Goal: Transaction & Acquisition: Register for event/course

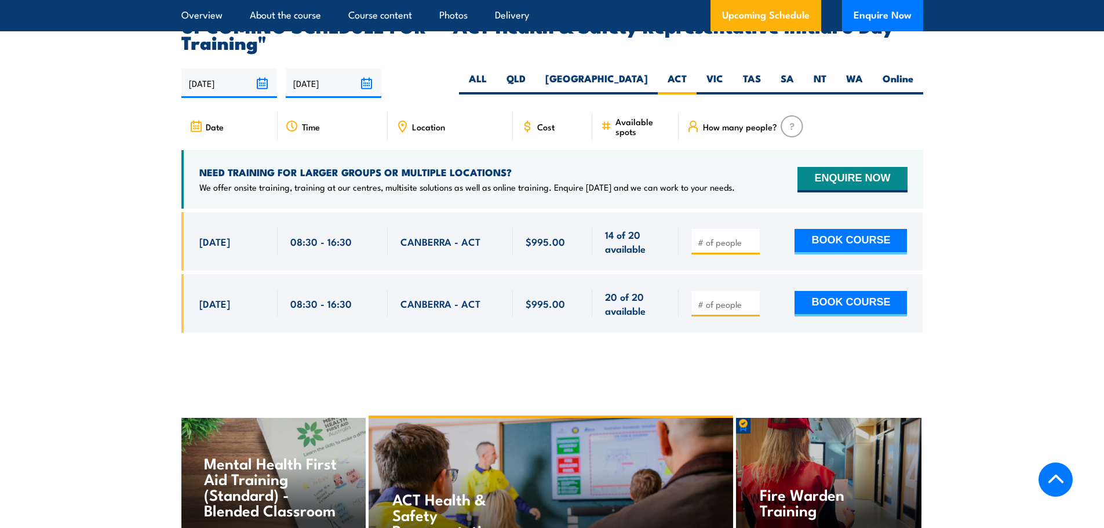
click at [741, 236] on input "number" at bounding box center [727, 242] width 58 height 12
type input "1"
click at [753, 236] on input "1" at bounding box center [727, 242] width 58 height 12
click at [814, 229] on button "BOOK COURSE" at bounding box center [851, 242] width 112 height 26
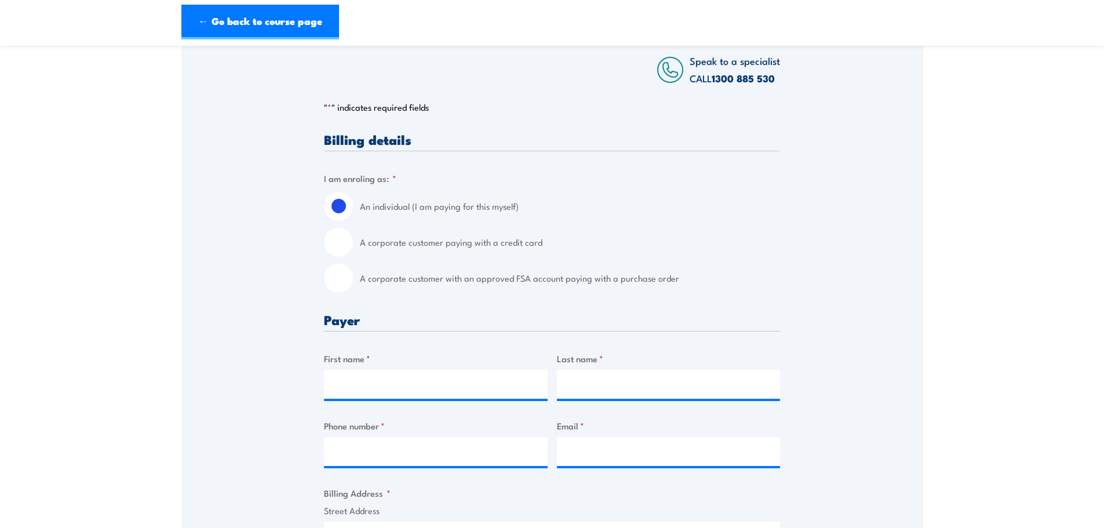
scroll to position [232, 0]
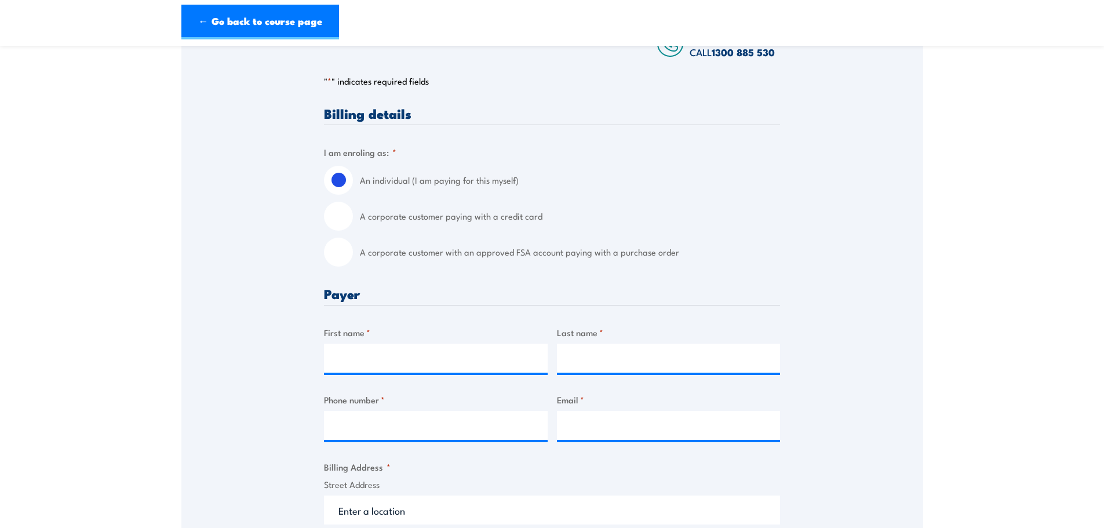
click at [337, 227] on input "A corporate customer paying with a credit card" at bounding box center [338, 216] width 29 height 29
radio input "true"
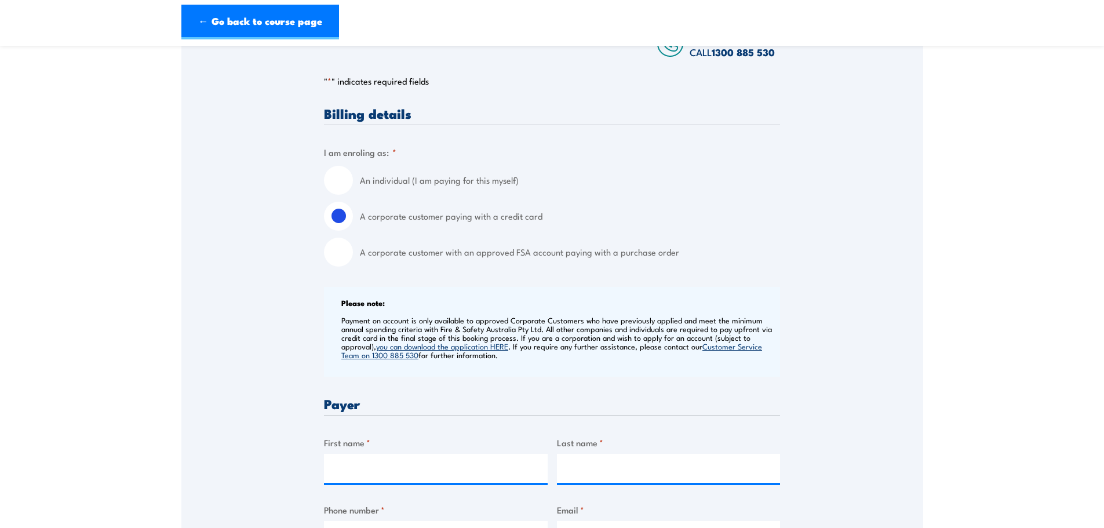
drag, startPoint x: 64, startPoint y: 214, endPoint x: 81, endPoint y: 208, distance: 18.2
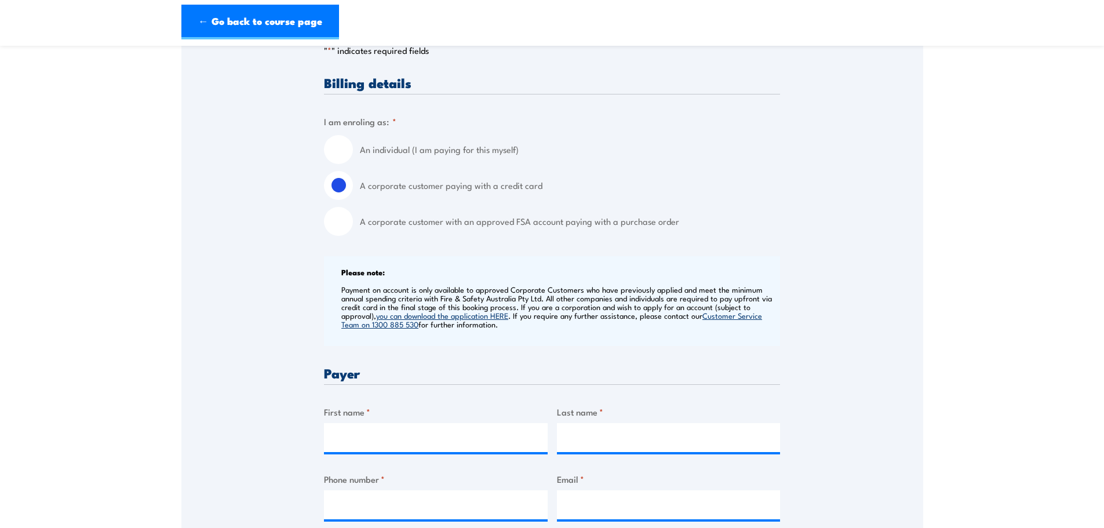
scroll to position [290, 0]
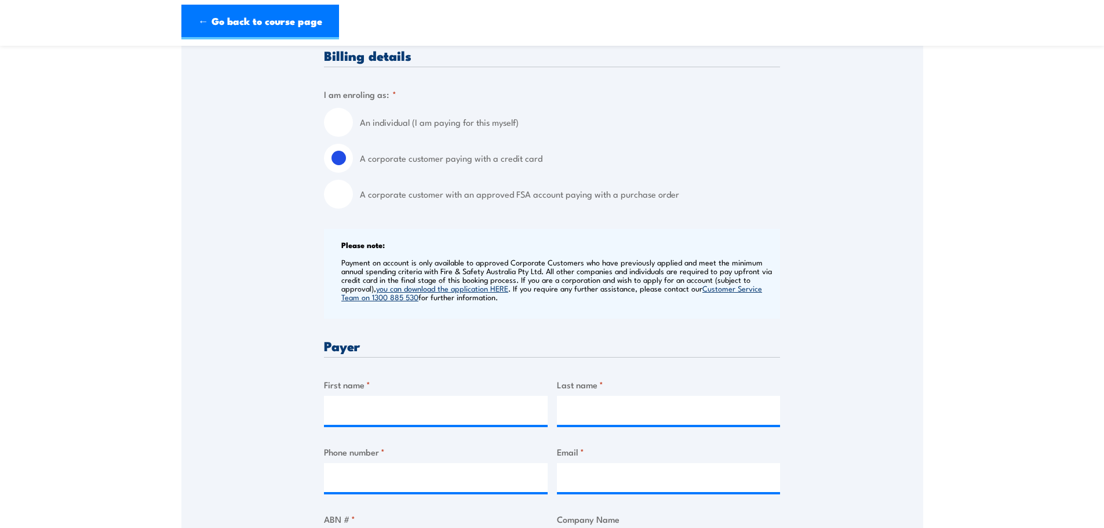
click at [329, 205] on input "A corporate customer with an approved FSA account paying with a purchase order" at bounding box center [338, 194] width 29 height 29
radio input "true"
click at [344, 173] on input "A corporate customer paying with a credit card" at bounding box center [338, 158] width 29 height 29
radio input "true"
click at [71, 248] on section "ACT Health & Safety Representative Initial 5 Day Training [DATE] - [DATE] 08:30…" at bounding box center [552, 504] width 1104 height 1473
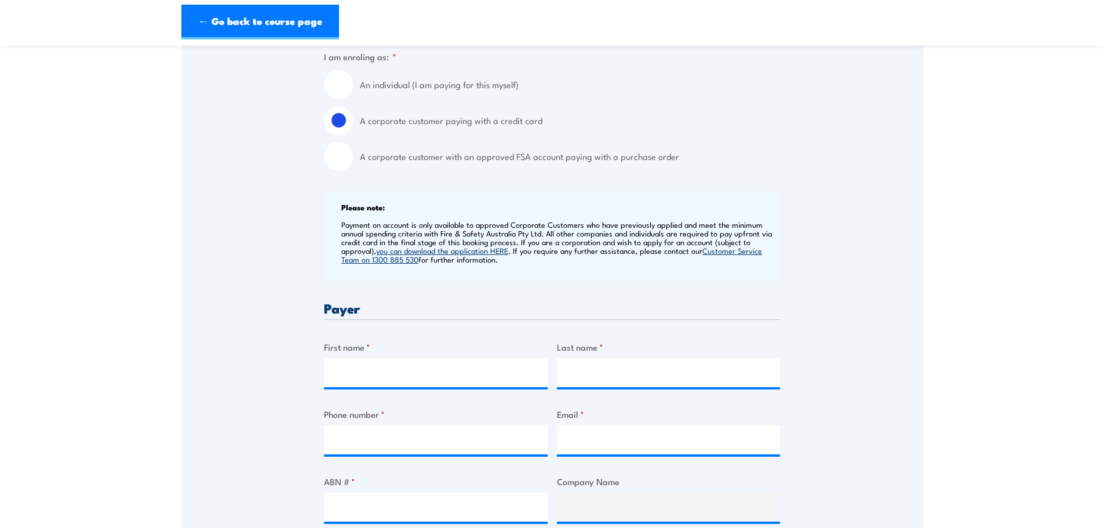
scroll to position [348, 0]
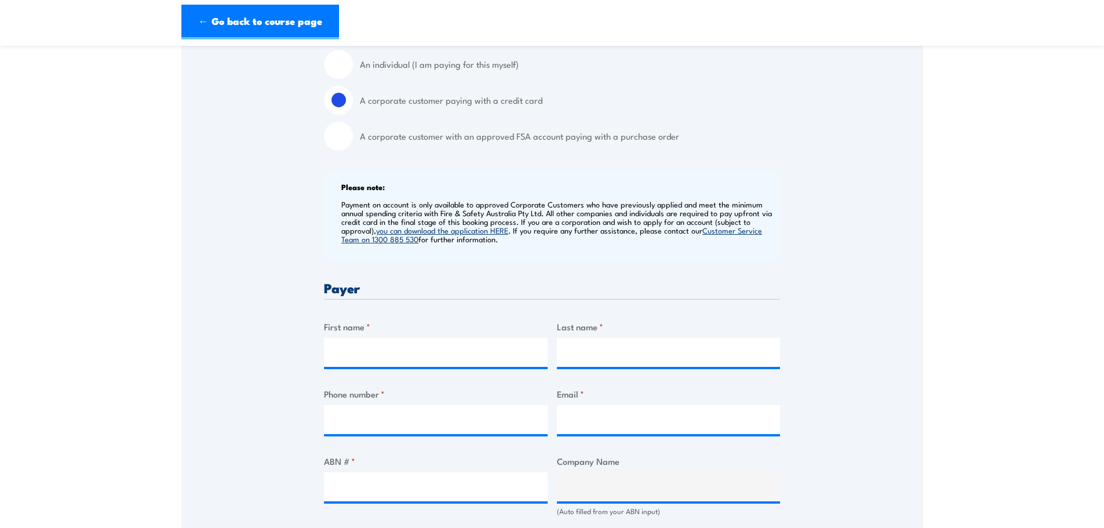
click at [331, 78] on input "An individual (I am paying for this myself)" at bounding box center [338, 64] width 29 height 29
radio input "true"
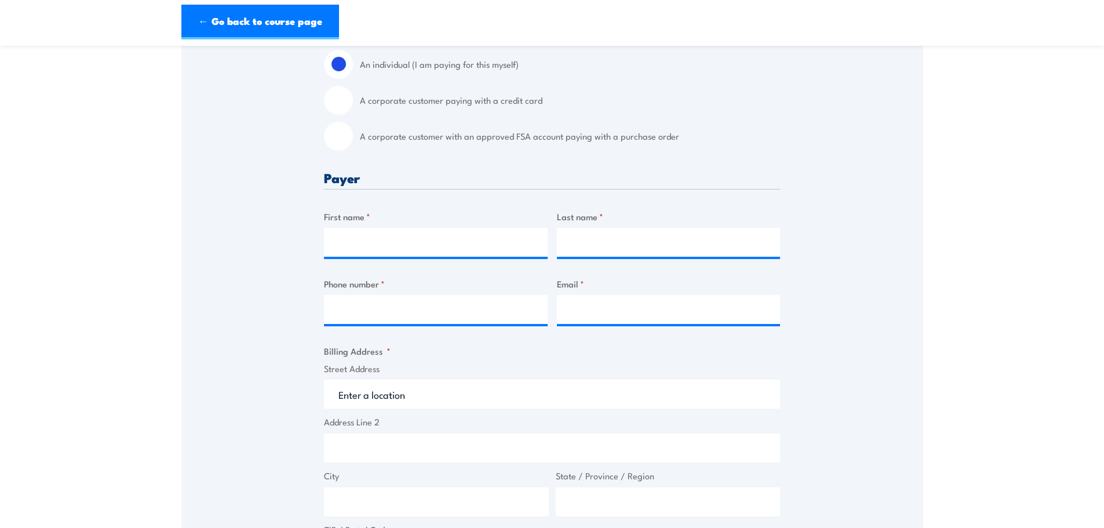
click at [336, 114] on input "A corporate customer paying with a credit card" at bounding box center [338, 100] width 29 height 29
radio input "true"
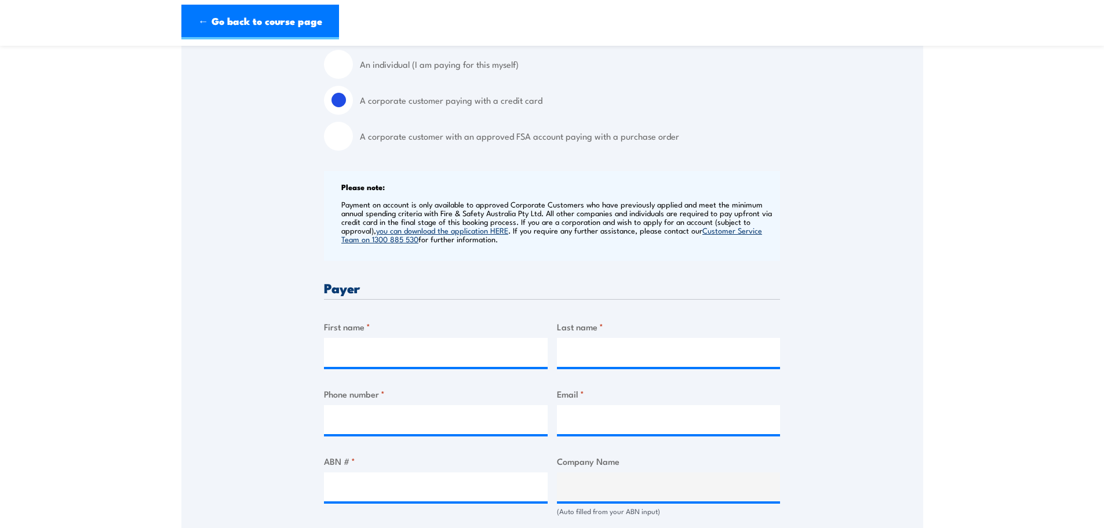
click at [93, 239] on section "ACT Health & Safety Representative Initial 5 Day Training [DATE] - [DATE] 08:30…" at bounding box center [552, 446] width 1104 height 1473
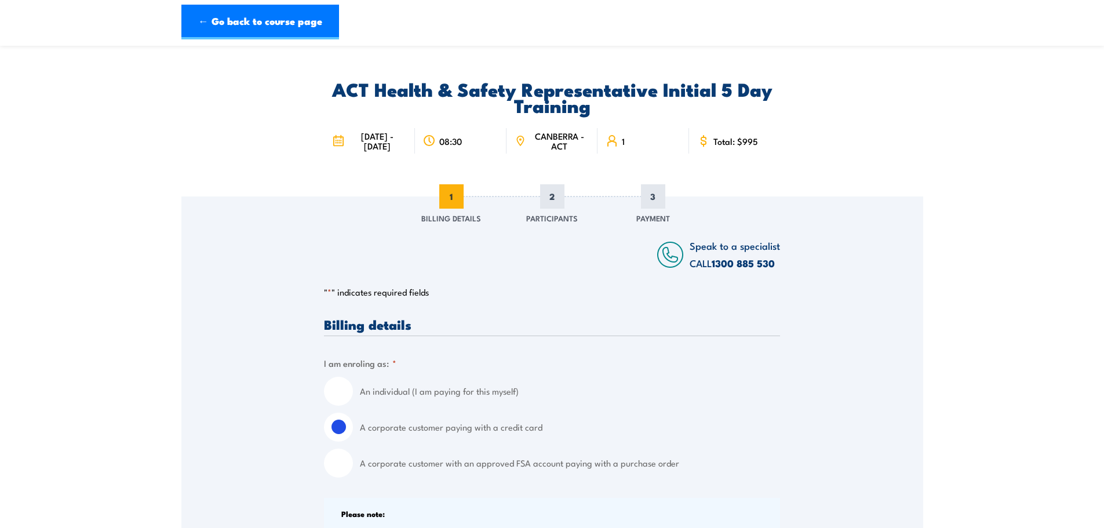
scroll to position [0, 0]
